Goal: Information Seeking & Learning: Find specific fact

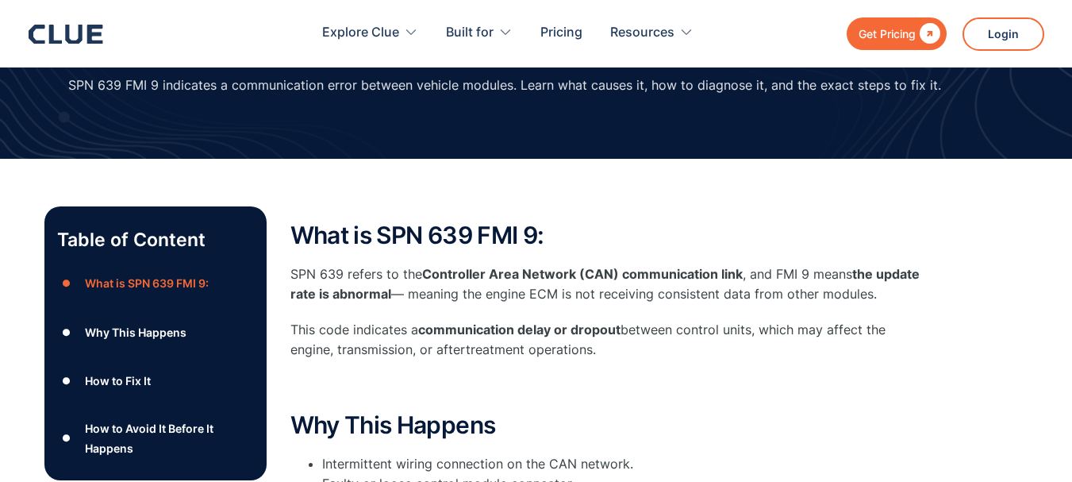
scroll to position [159, 0]
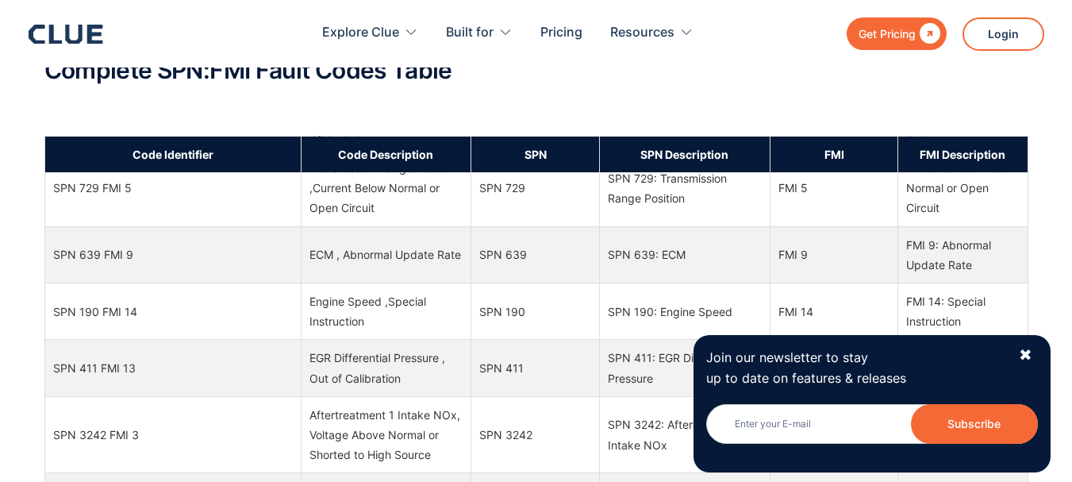
scroll to position [5156, 0]
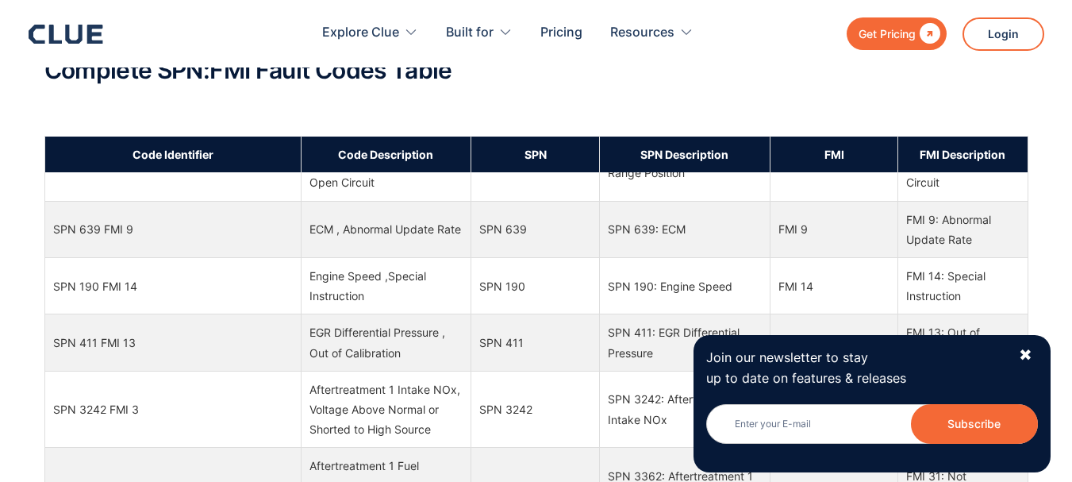
click at [570, 242] on td "SPN 639" at bounding box center [535, 229] width 129 height 56
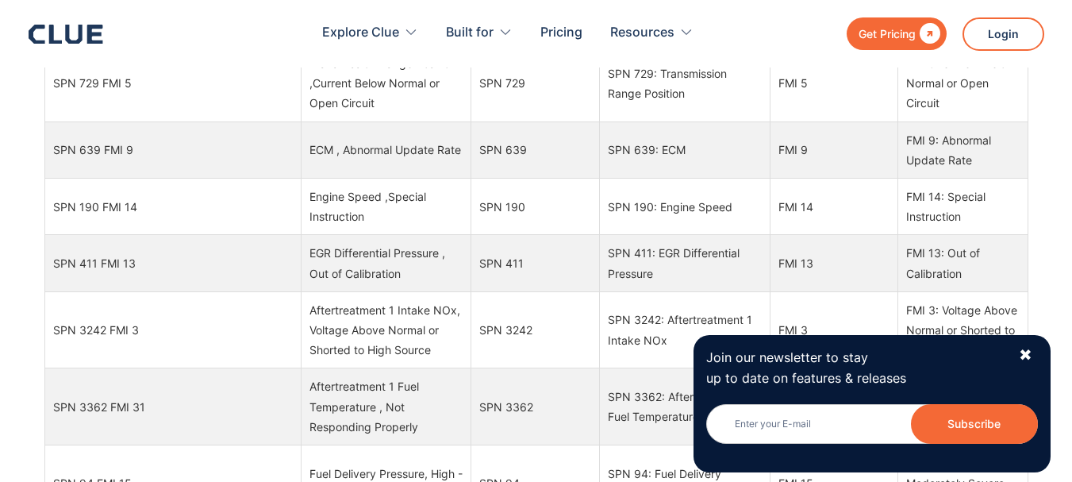
scroll to position [4918, 0]
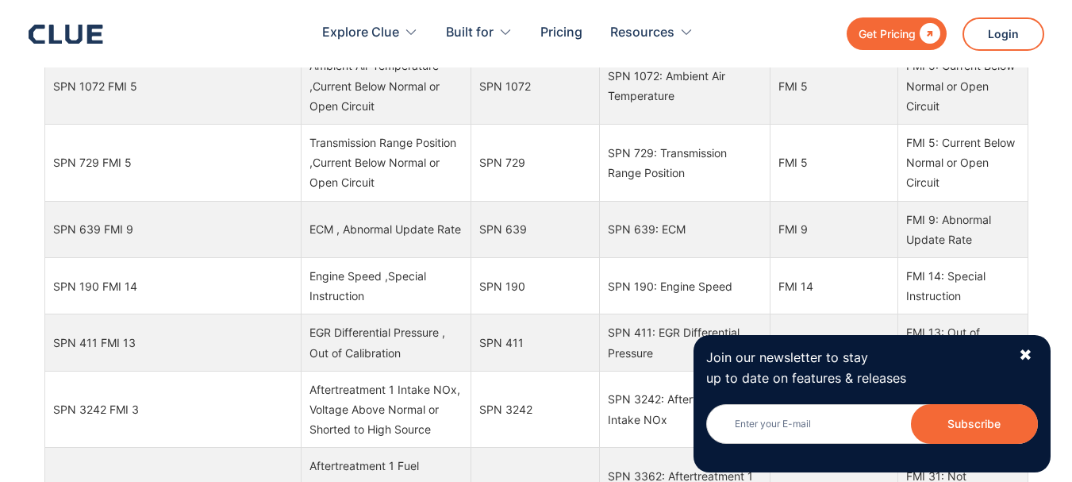
click at [367, 257] on td "ECM , Abnormal Update Rate" at bounding box center [386, 229] width 171 height 56
click at [1028, 354] on div "✖" at bounding box center [1025, 355] width 13 height 20
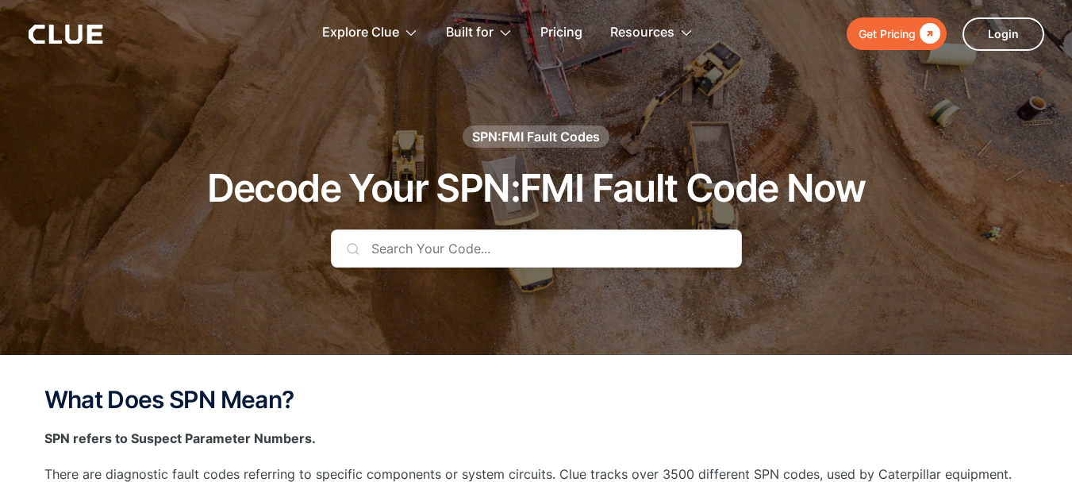
scroll to position [0, 0]
